Goal: Task Accomplishment & Management: Complete application form

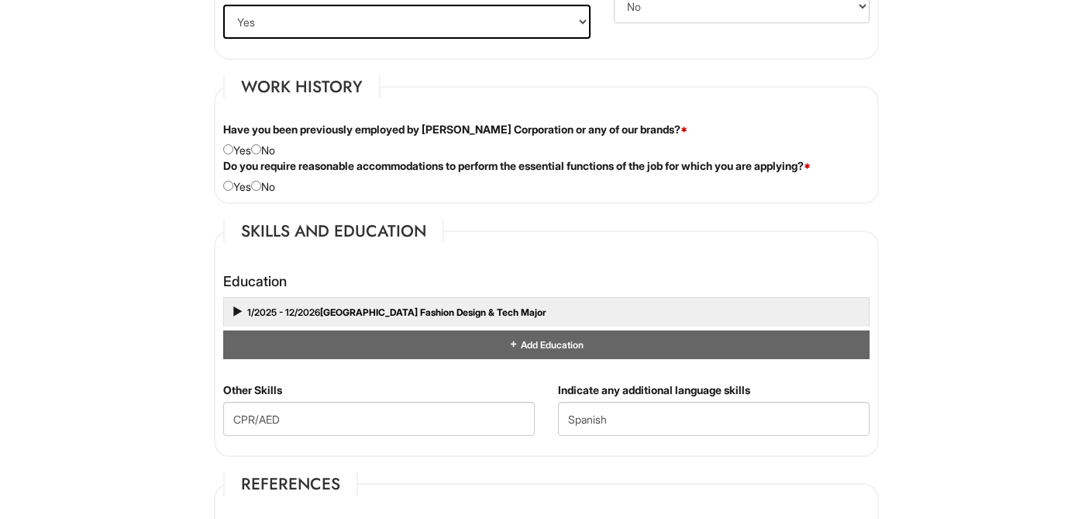
scroll to position [1225, 0]
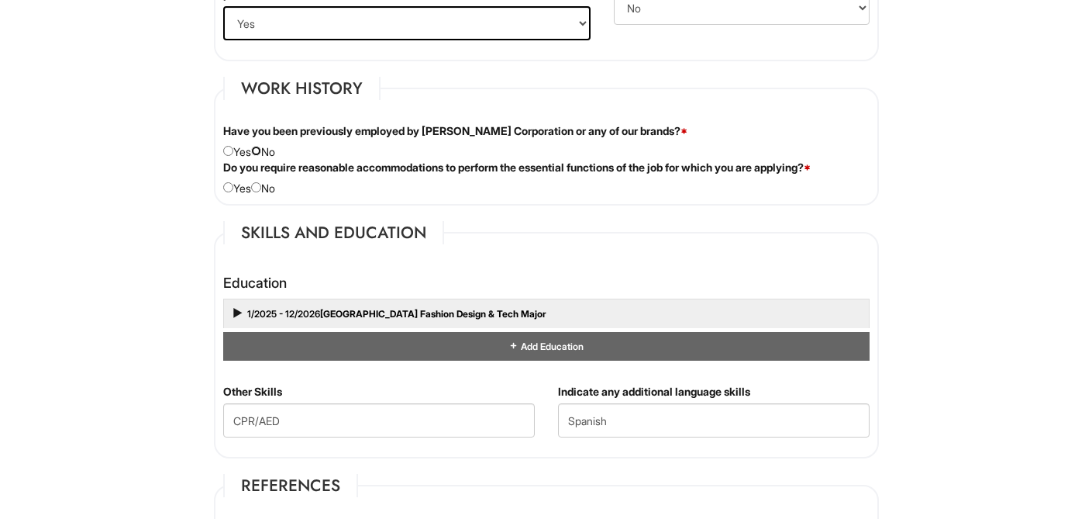
click at [261, 150] on input "radio" at bounding box center [256, 151] width 10 height 10
radio input "true"
click at [261, 188] on input "radio" at bounding box center [256, 187] width 10 height 10
radio input "true"
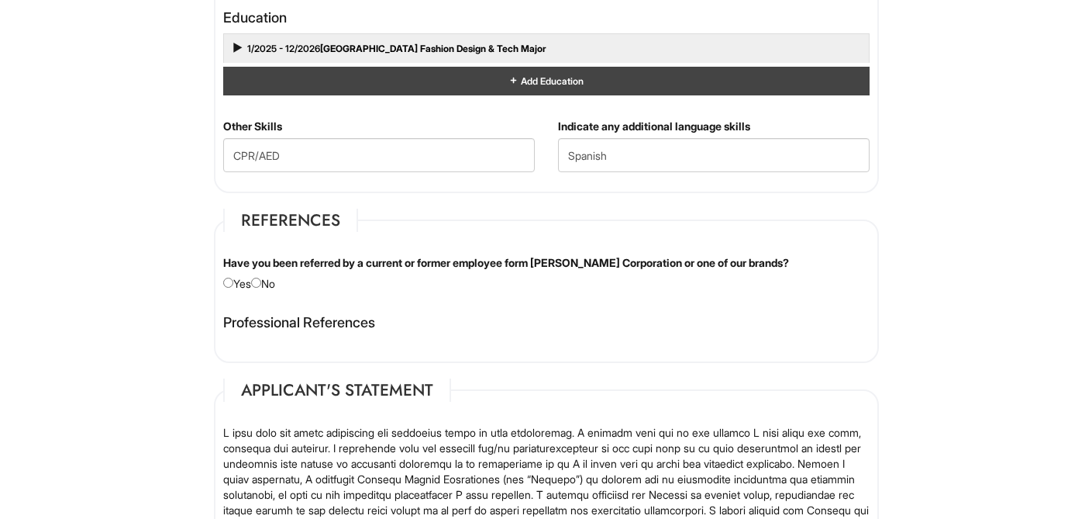
scroll to position [1563, 0]
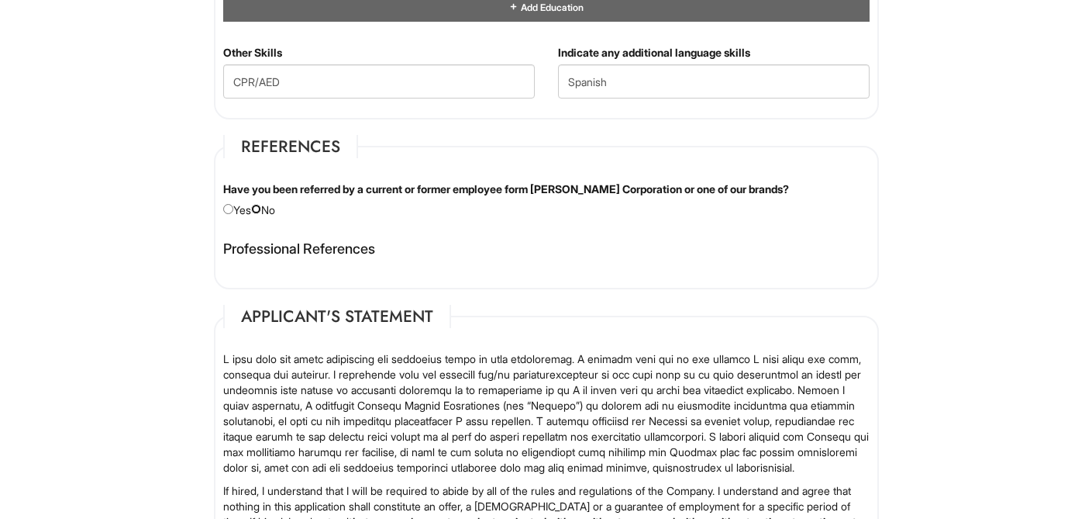
click at [261, 206] on input "radio" at bounding box center [256, 209] width 10 height 10
radio input "true"
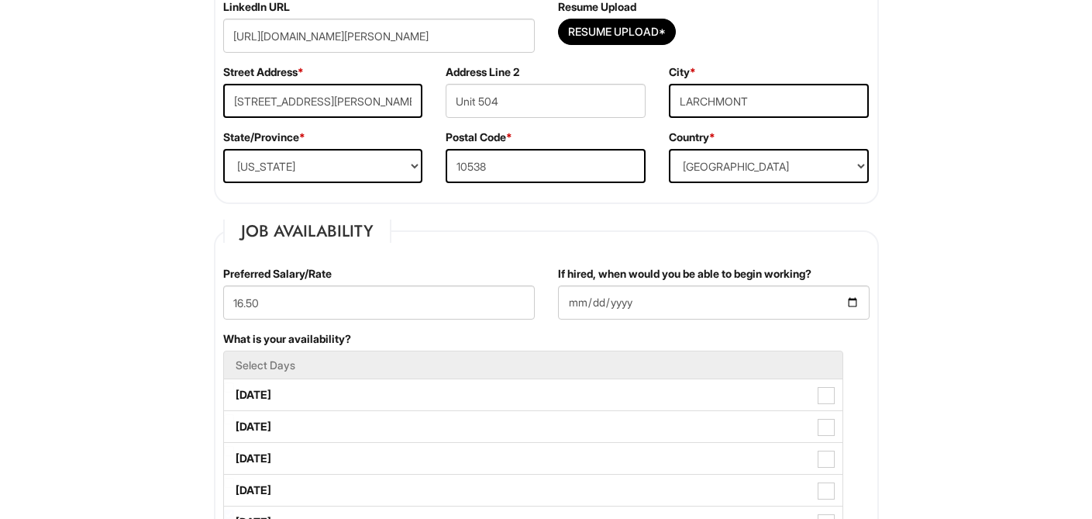
scroll to position [466, 0]
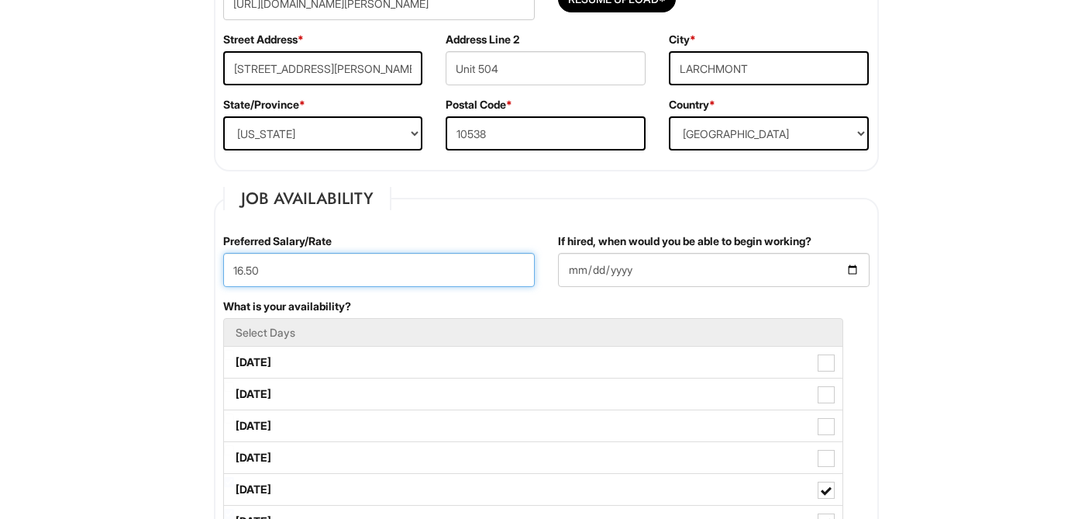
drag, startPoint x: 264, startPoint y: 273, endPoint x: 208, endPoint y: 267, distance: 56.1
click at [212, 271] on div "Preferred Salary/Rate 16.50" at bounding box center [379, 265] width 335 height 65
type input "16.50"
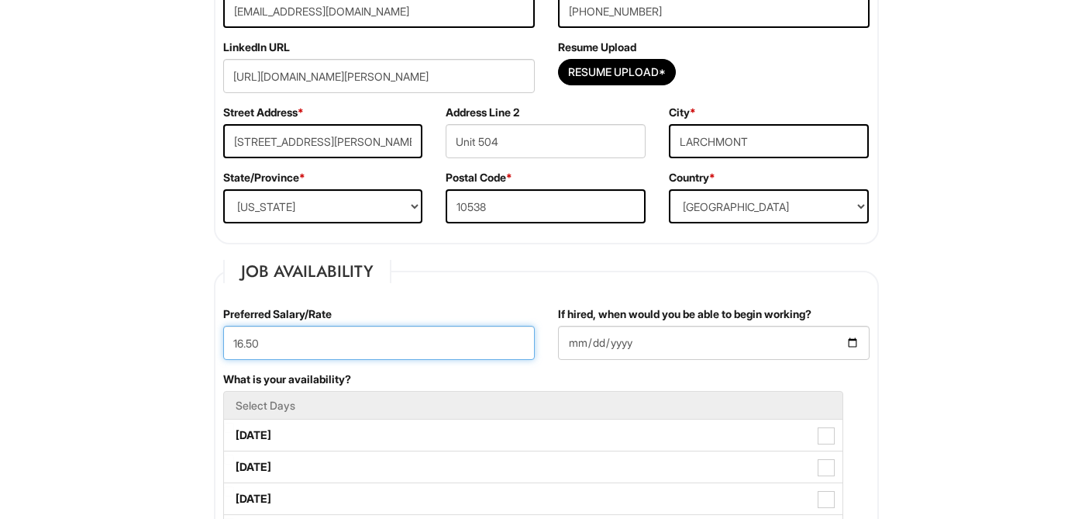
scroll to position [395, 0]
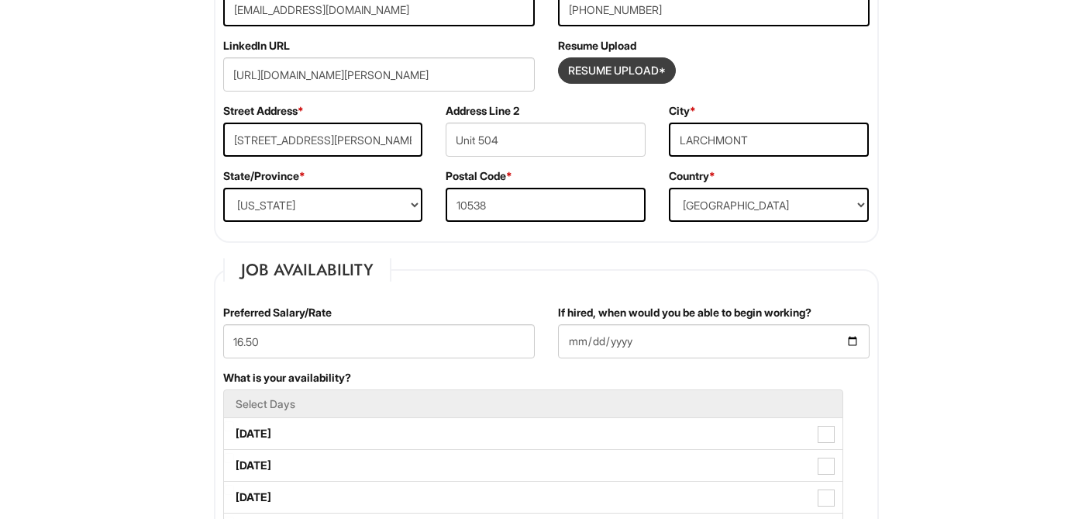
click at [612, 72] on input "Resume Upload*" at bounding box center [617, 70] width 116 height 25
type input "C:\fakepath\[PERSON_NAME]-Retail-Sales-Associate (1) (1).pdf"
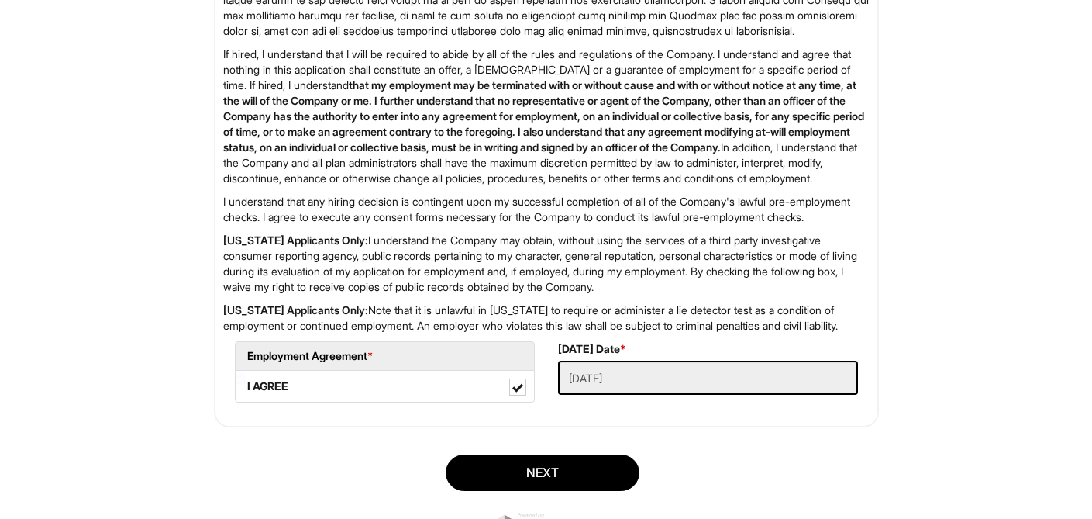
scroll to position [2141, 0]
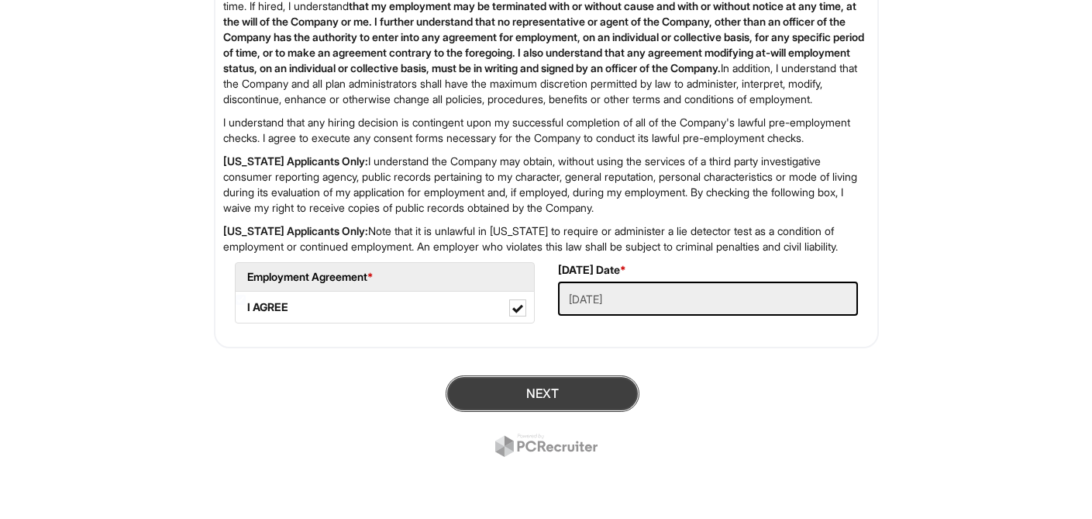
click at [557, 389] on button "Next" at bounding box center [543, 393] width 194 height 36
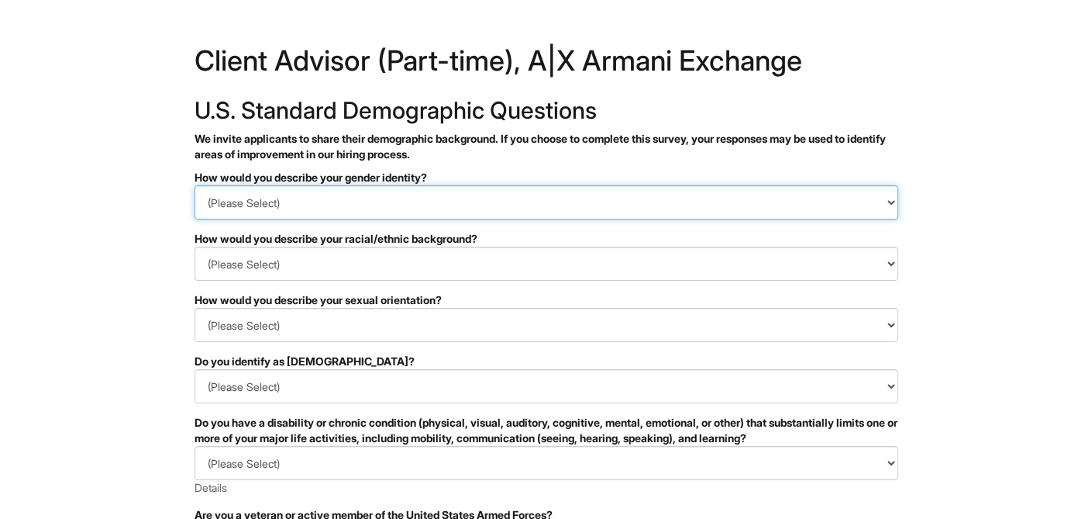
click at [459, 205] on select "(Please Select) Man Woman Non-binary I prefer to self-describe I don't wish to …" at bounding box center [547, 202] width 704 height 34
select select "Man"
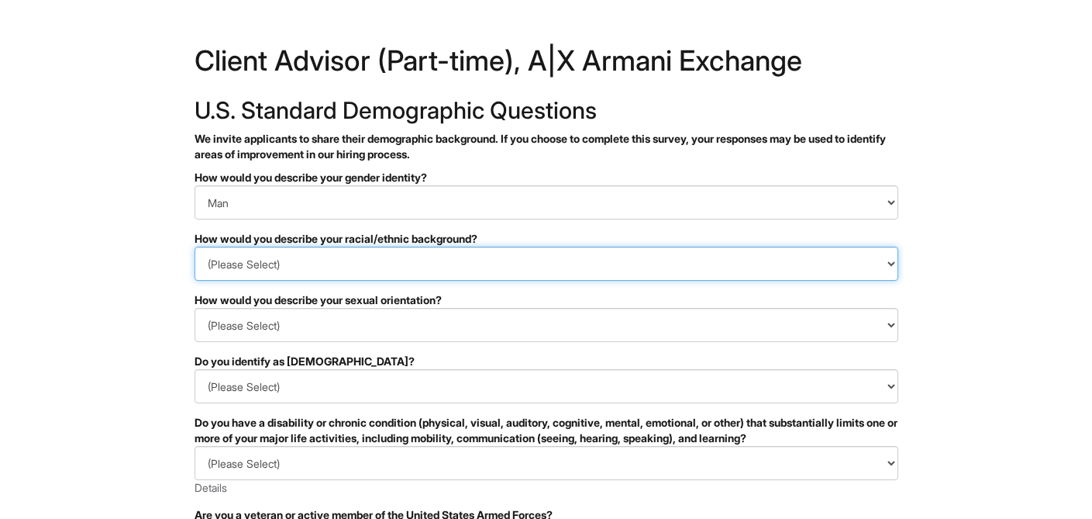
click at [436, 267] on select "(Please Select) Black or of African descent East Asian Hispanic, Latinx or of S…" at bounding box center [547, 263] width 704 height 34
select select "Hispanic, Latinx or of Spanish Origin"
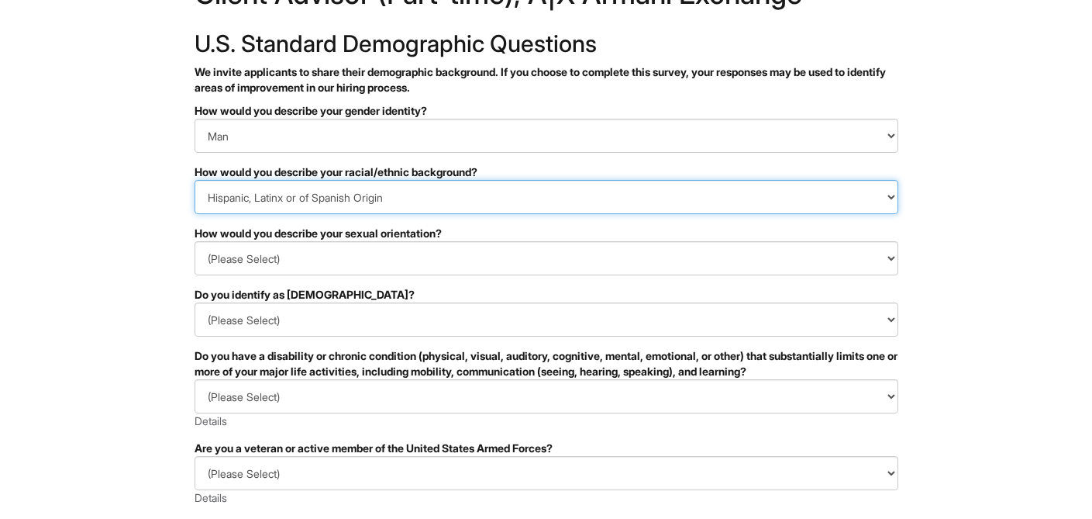
scroll to position [78, 0]
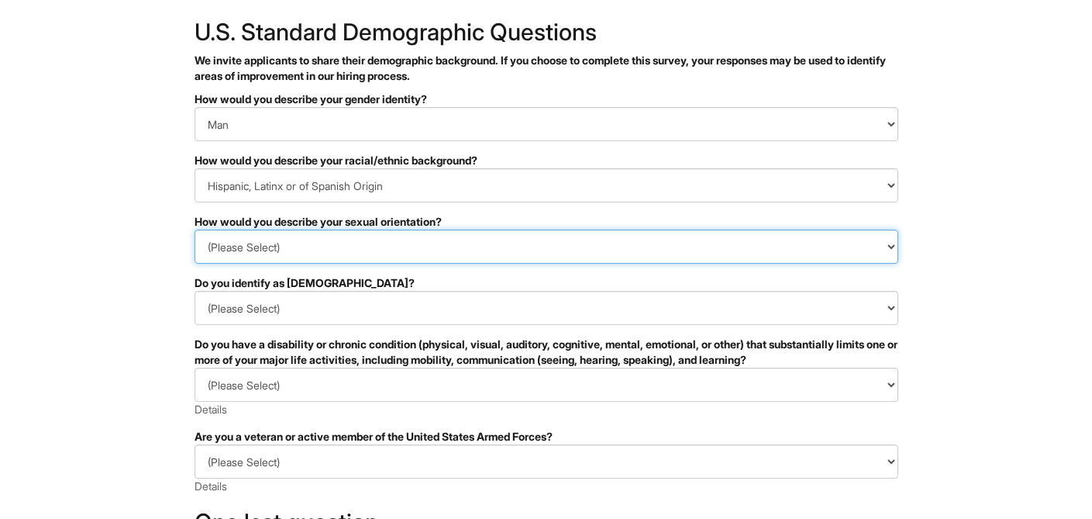
click at [394, 250] on select "(Please Select) Asexual Bisexual and/or pansexual Gay Heterosexual Lesbian Quee…" at bounding box center [547, 246] width 704 height 34
select select "Heterosexual"
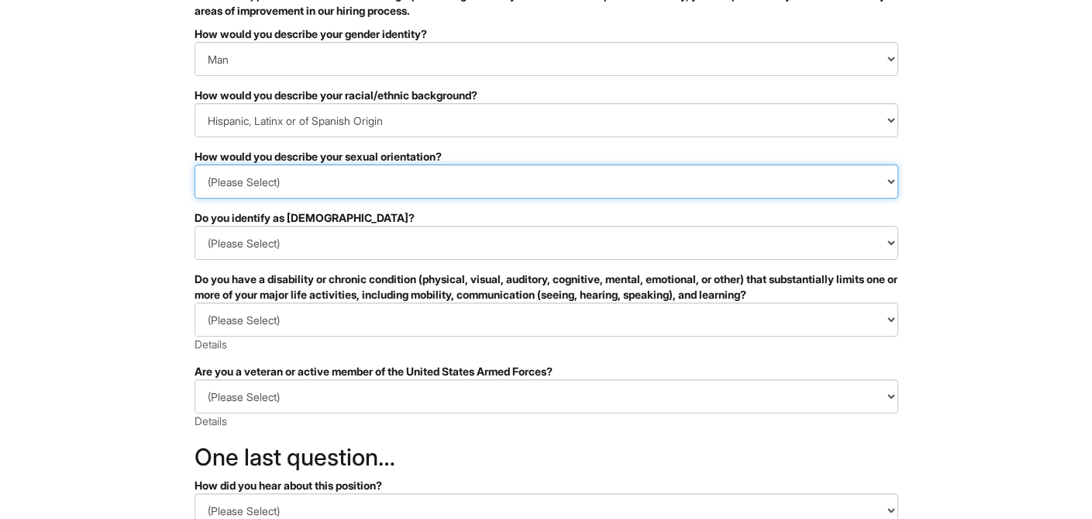
scroll to position [145, 0]
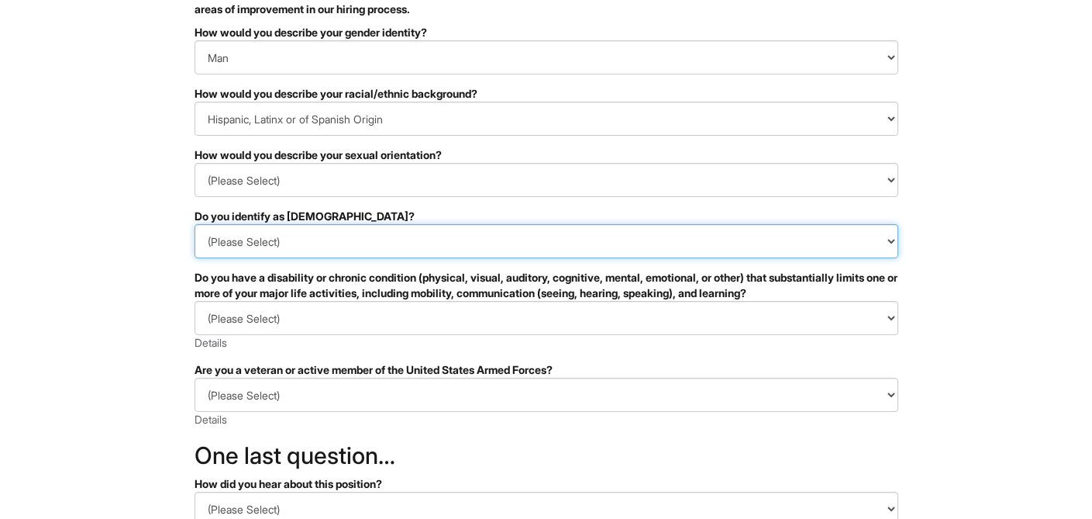
click at [364, 243] on select "(Please Select) Yes No I prefer to self-describe I don't wish to answer" at bounding box center [547, 241] width 704 height 34
select select "No"
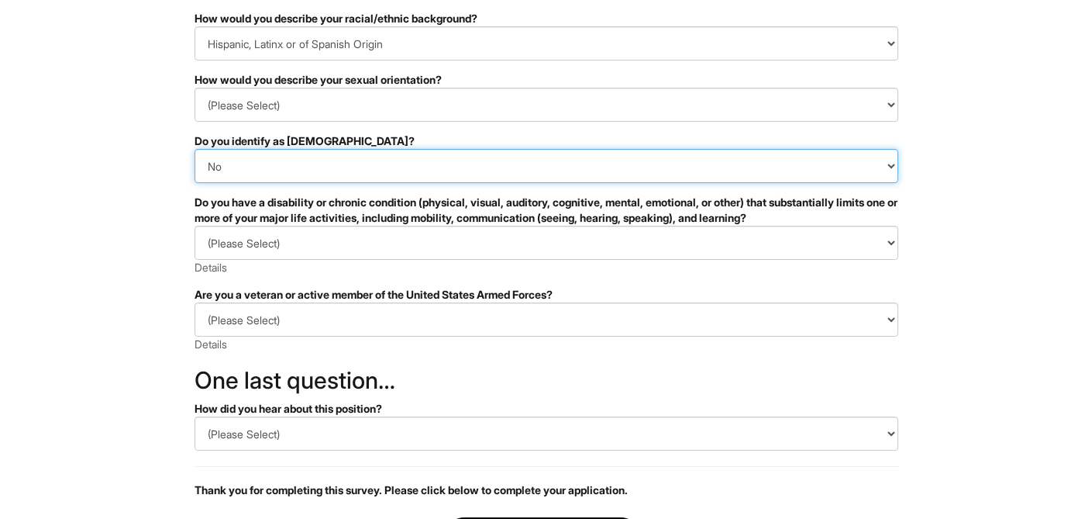
scroll to position [229, 0]
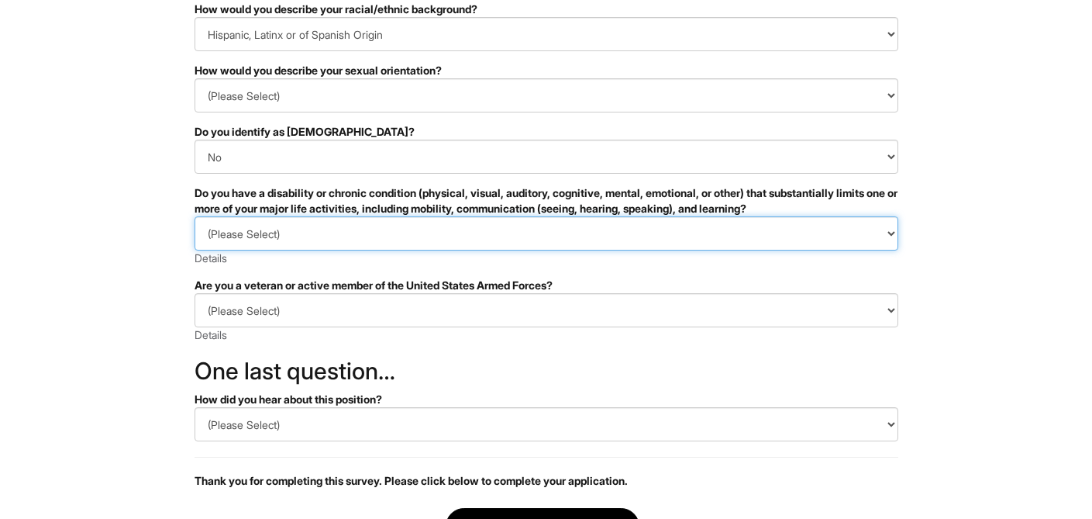
click at [352, 236] on select "(Please Select) YES, I HAVE A DISABILITY (or previously had a disability) NO, I…" at bounding box center [547, 233] width 704 height 34
select select "NO, I DON'T HAVE A DISABILITY"
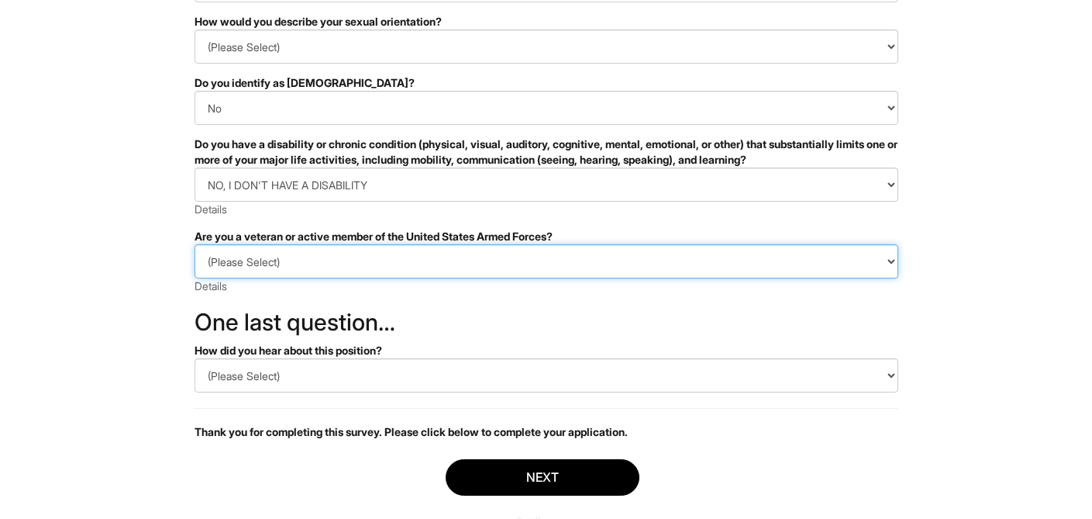
click at [351, 260] on select "(Please Select) I IDENTIFY AS ONE OR MORE OF THE CLASSIFICATIONS OF PROTECTED V…" at bounding box center [547, 261] width 704 height 34
select select "I AM NOT A PROTECTED VETERAN"
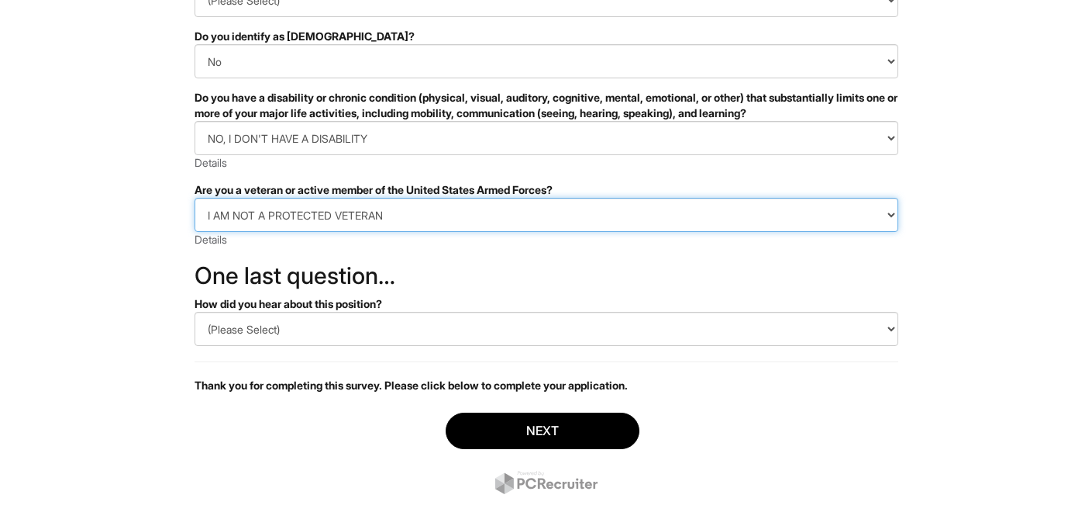
scroll to position [354, 0]
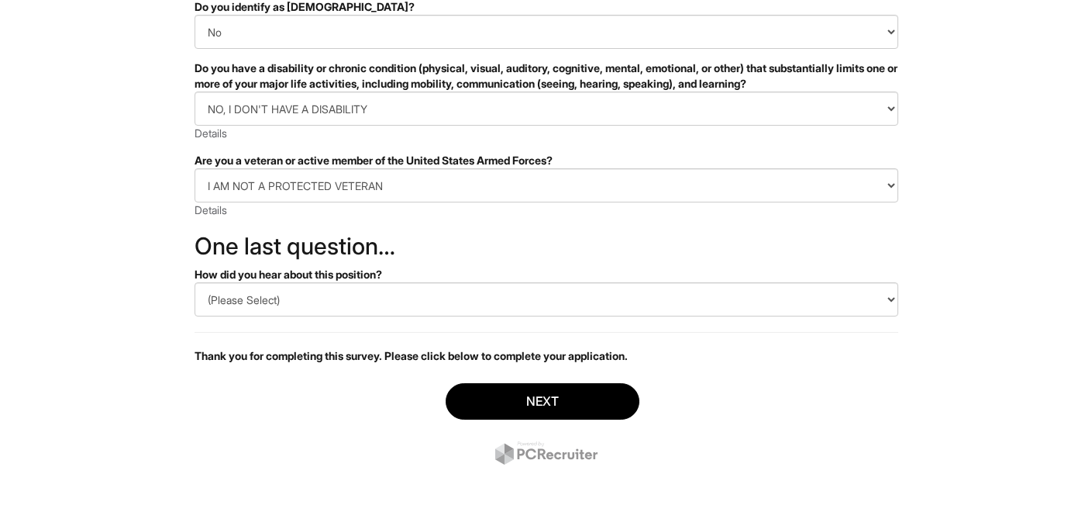
click at [301, 317] on form "PLEASE COMPLETE ALL REQUIRED FIELDS How would you describe your gender identity…" at bounding box center [547, 148] width 704 height 664
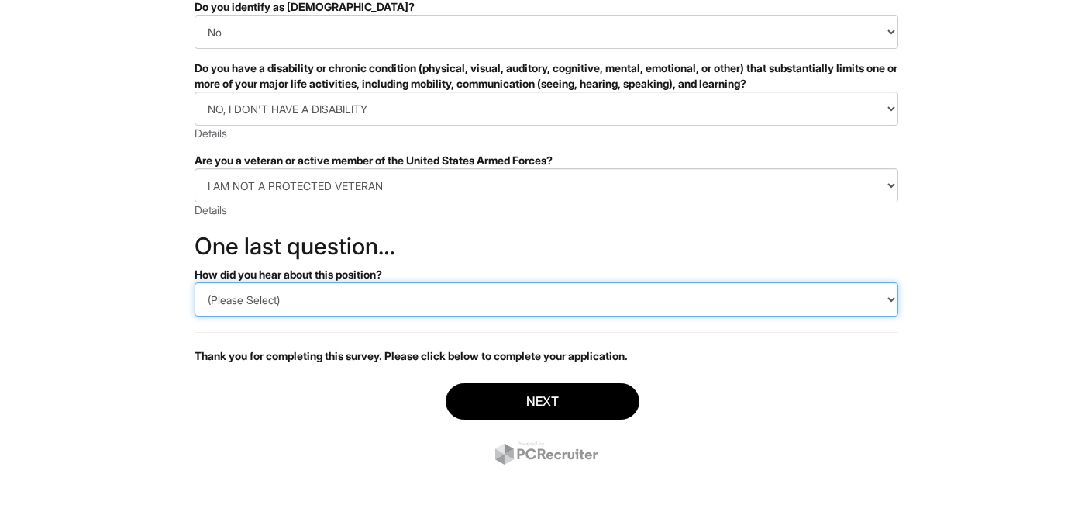
click at [303, 305] on select "(Please Select) CareerBuilder Indeed LinkedIn Monster Referral Other" at bounding box center [547, 299] width 704 height 34
select select "LinkedIn"
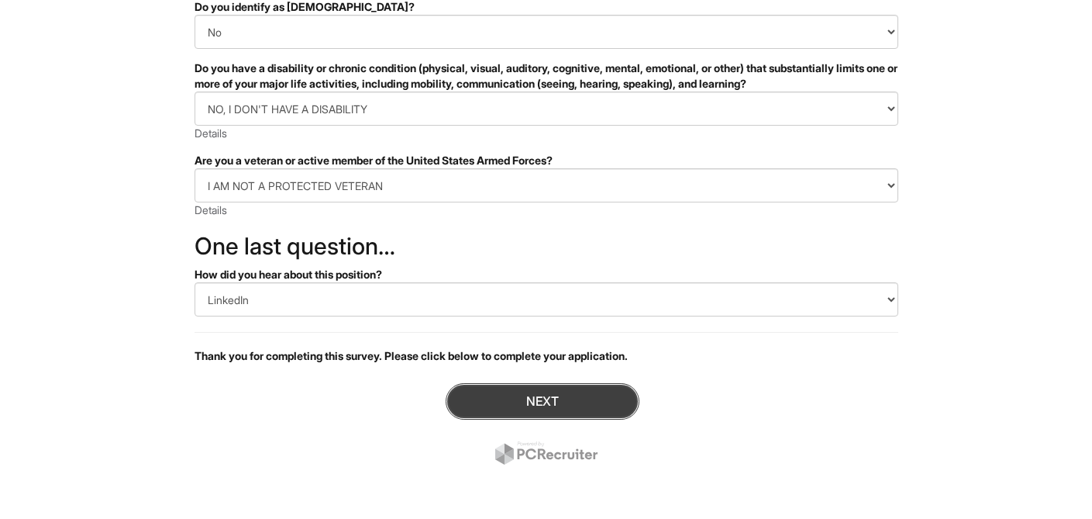
click at [484, 410] on button "Next" at bounding box center [543, 401] width 194 height 36
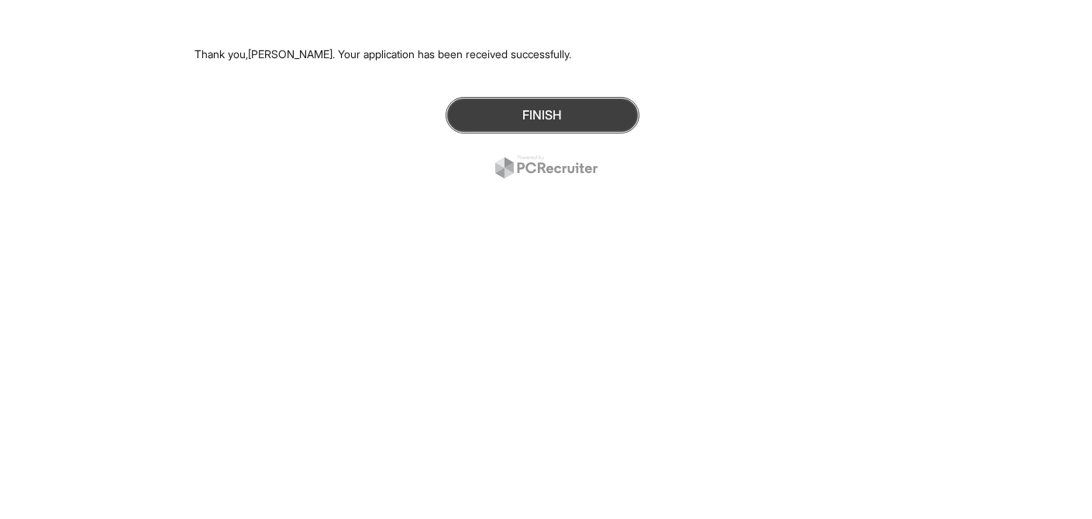
click at [499, 122] on button "Finish" at bounding box center [543, 115] width 194 height 36
